Goal: Browse casually

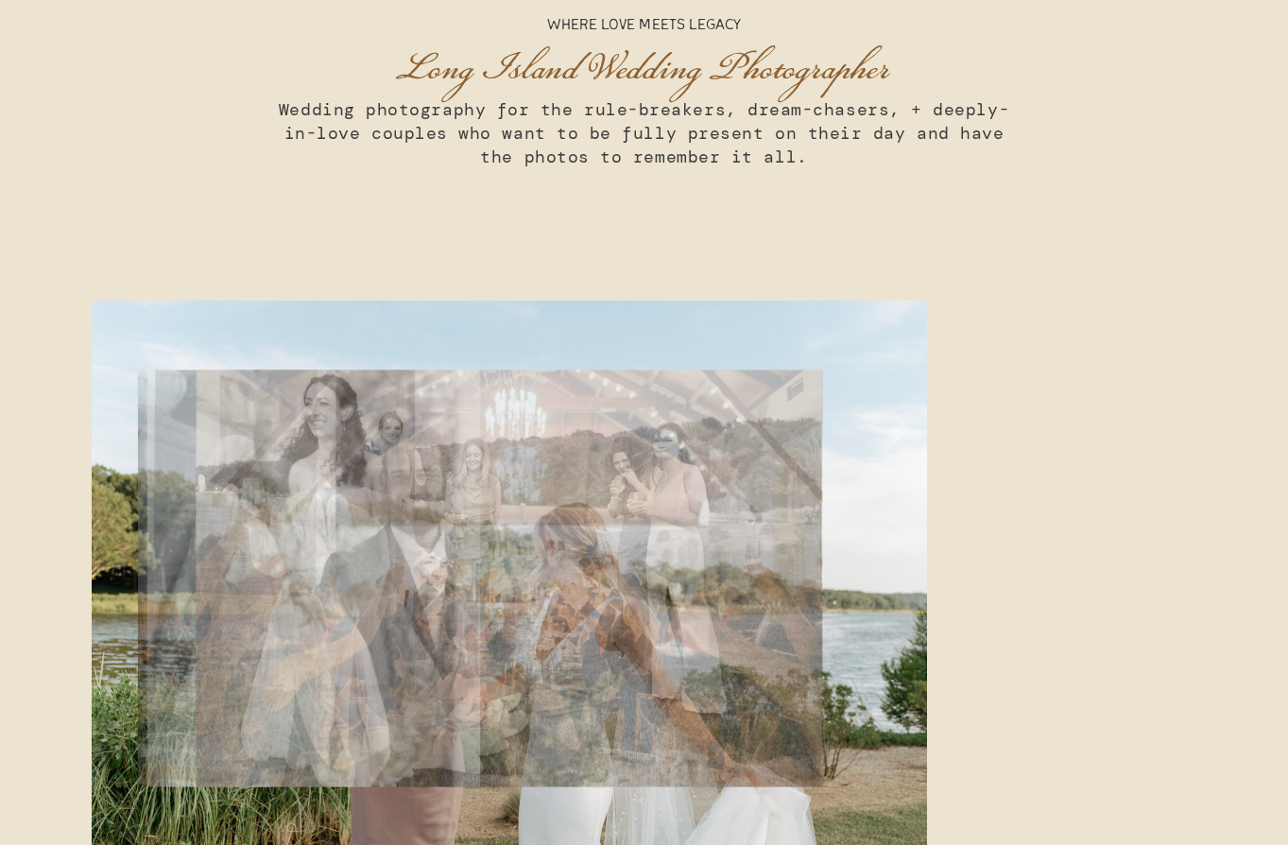
scroll to position [7209, 0]
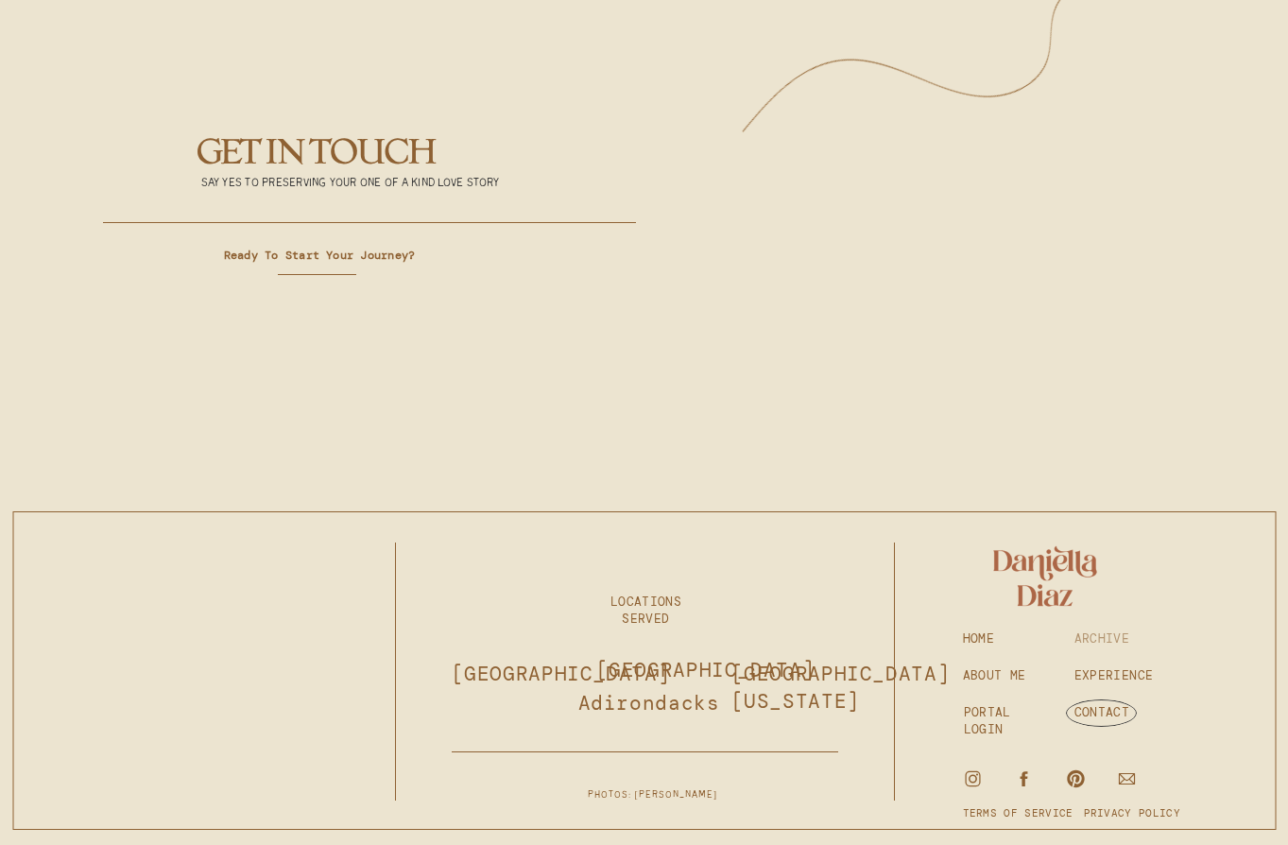
click at [1154, 638] on h3 "ARCHIVE" at bounding box center [1117, 638] width 85 height 17
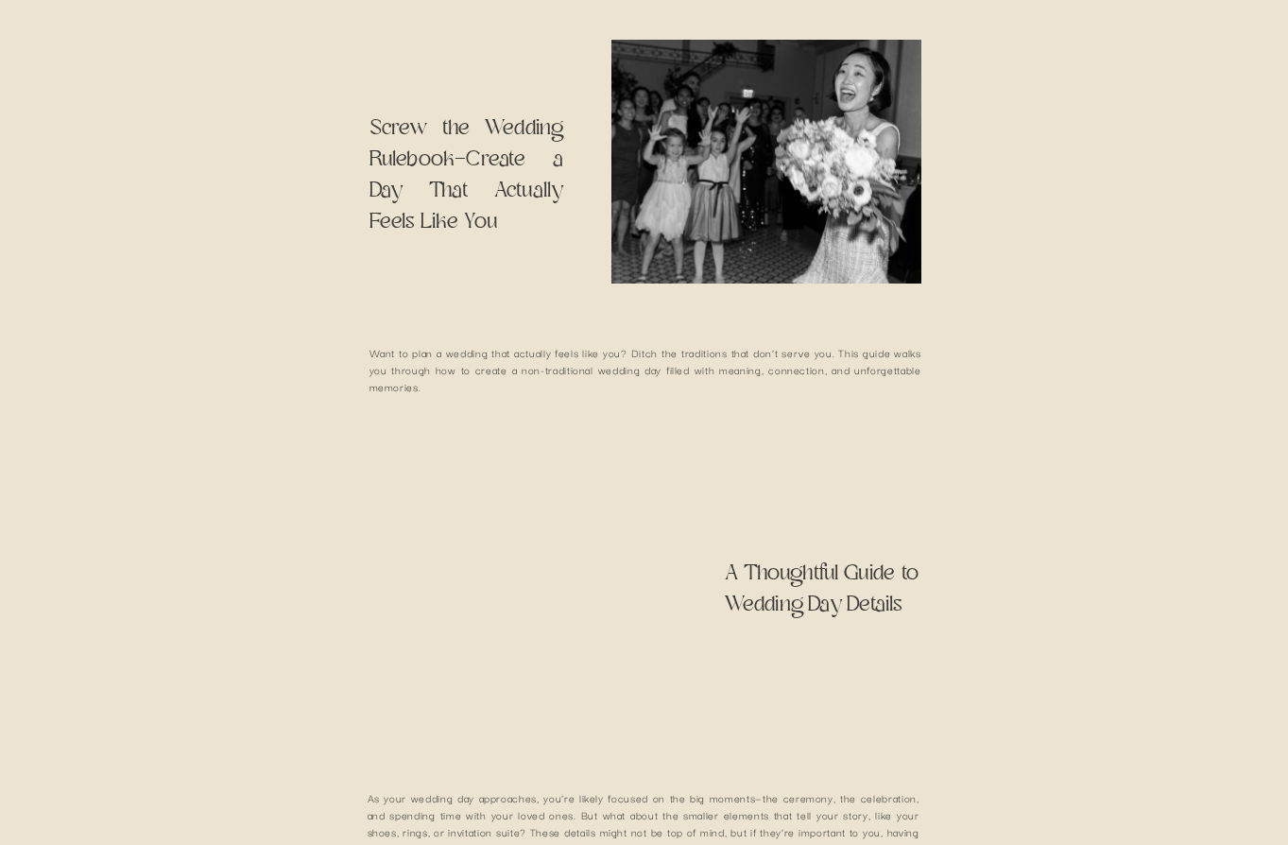
scroll to position [1732, 0]
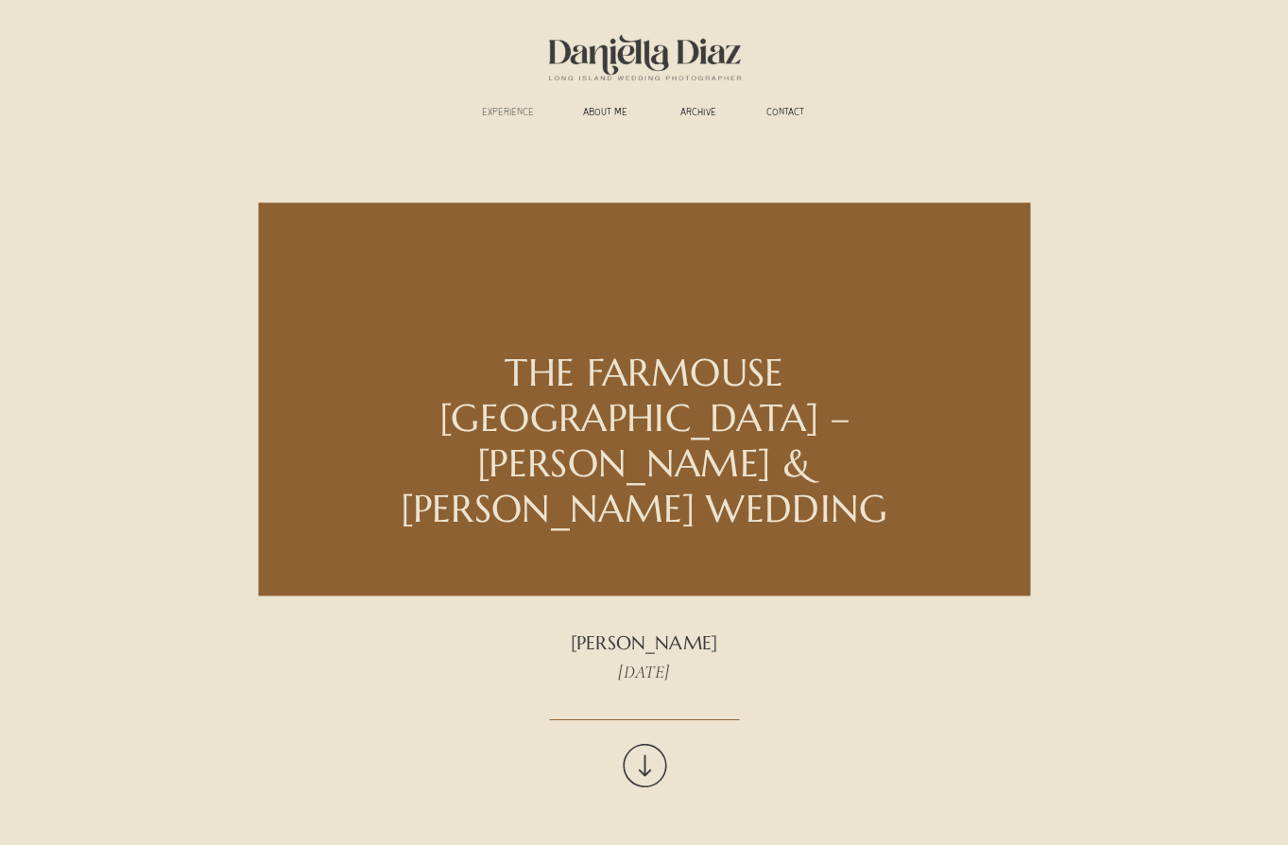
click at [494, 112] on h3 "experience" at bounding box center [509, 114] width 70 height 14
